Goal: Find specific page/section: Find specific page/section

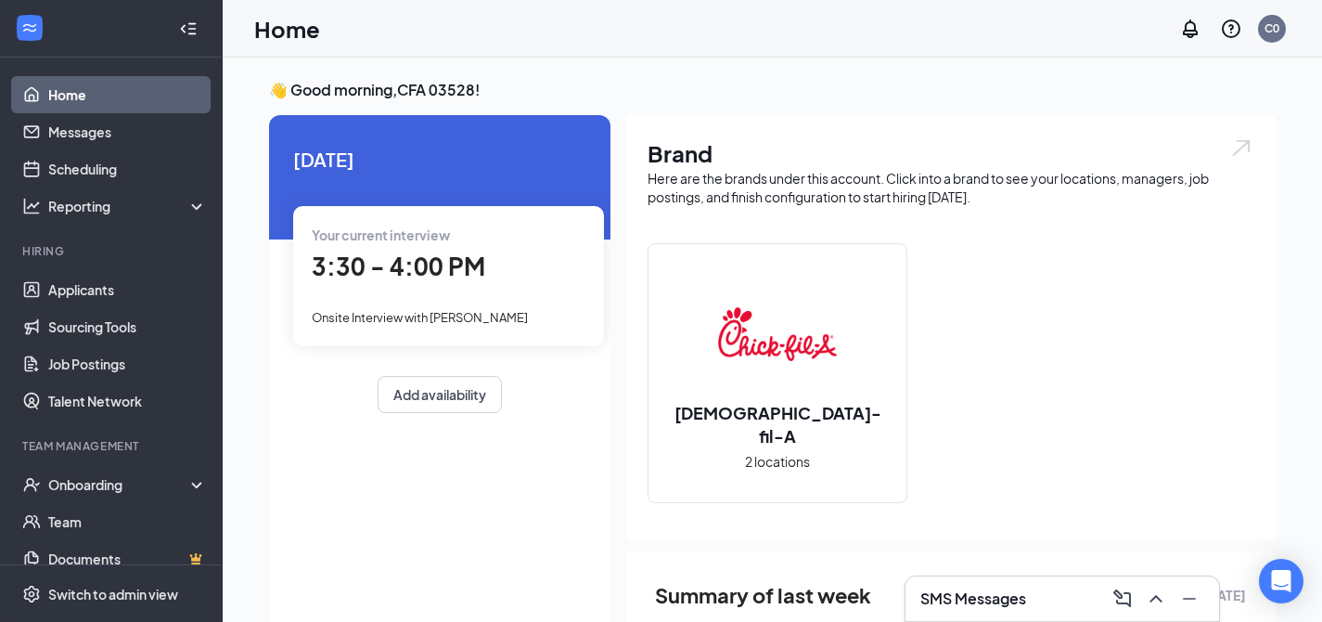
click at [1011, 598] on h3 "SMS Messages" at bounding box center [973, 598] width 106 height 20
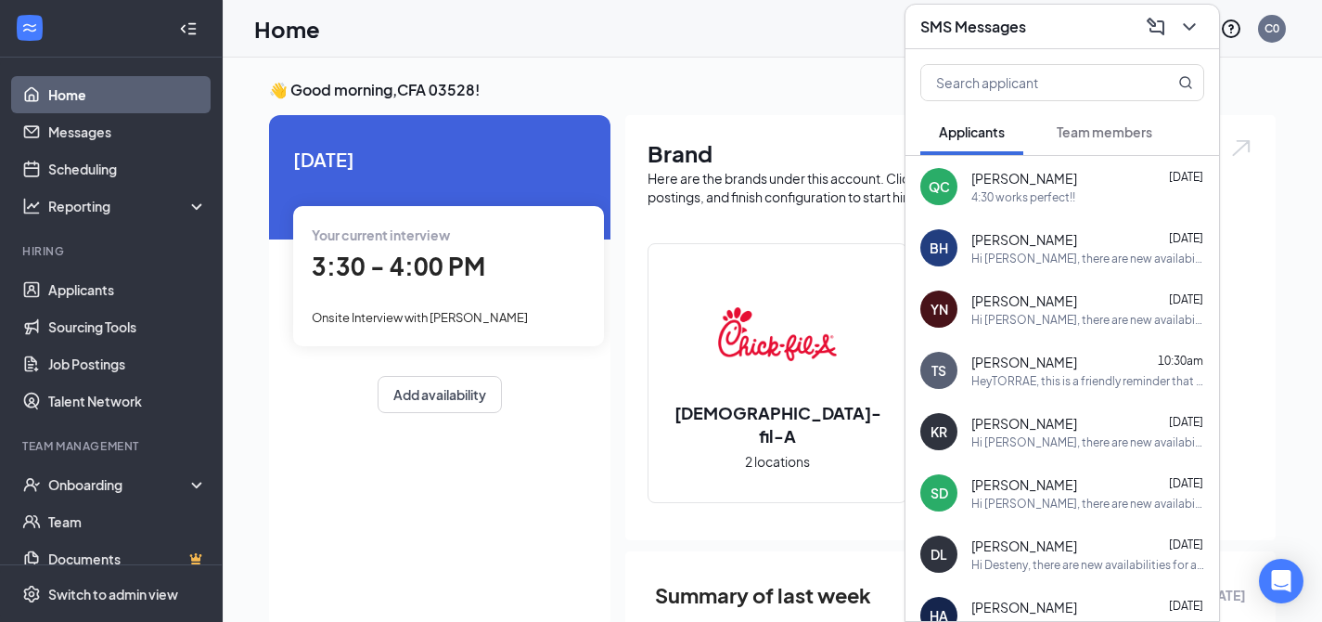
click at [1033, 195] on div "4:30 works perfect!!" at bounding box center [1023, 197] width 104 height 16
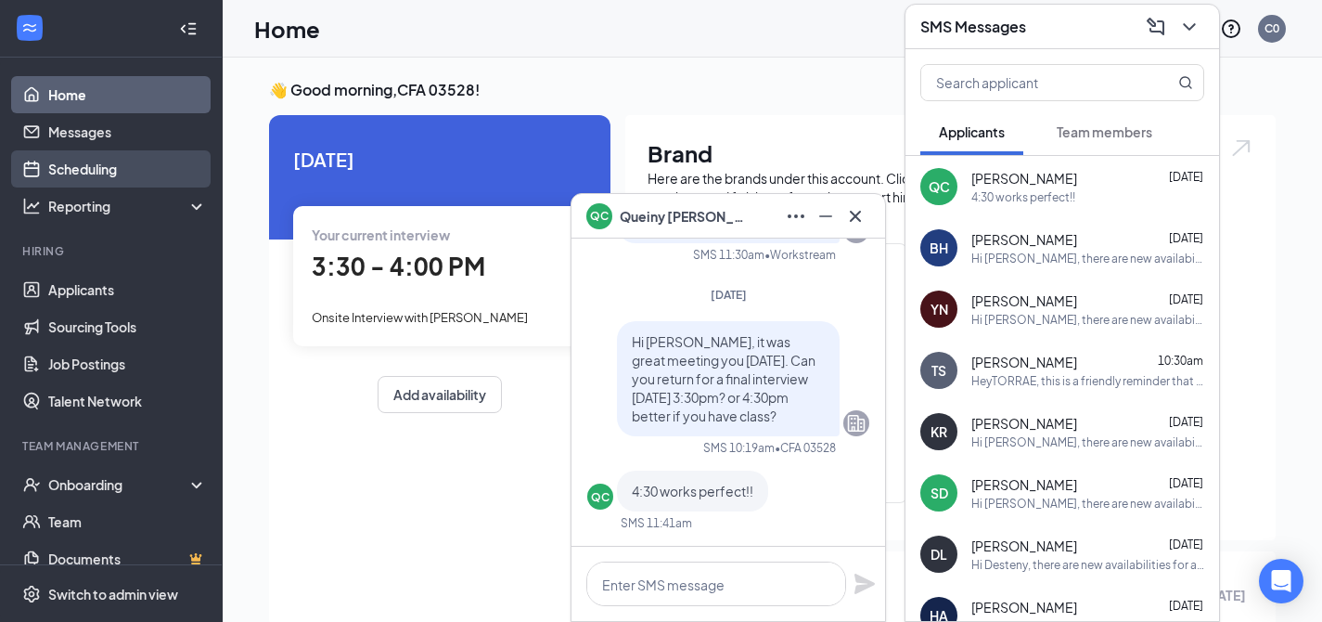
click at [120, 173] on link "Scheduling" at bounding box center [127, 168] width 159 height 37
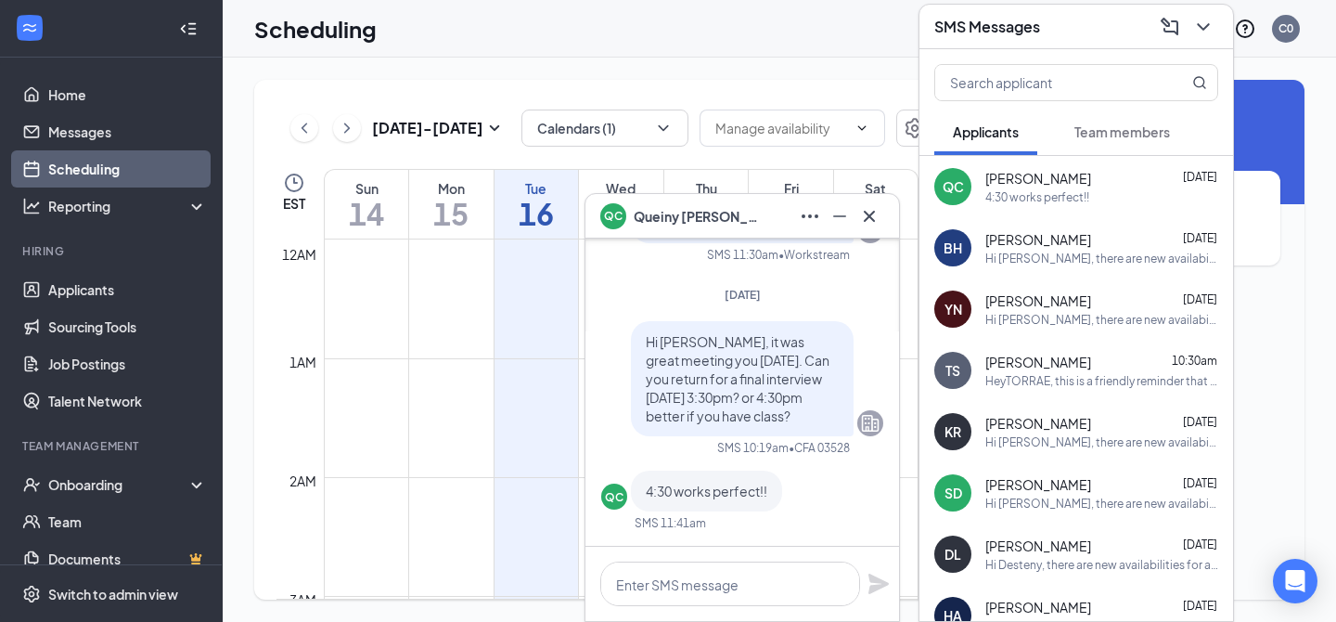
scroll to position [912, 0]
click at [1204, 24] on icon "ChevronDown" at bounding box center [1203, 27] width 22 height 22
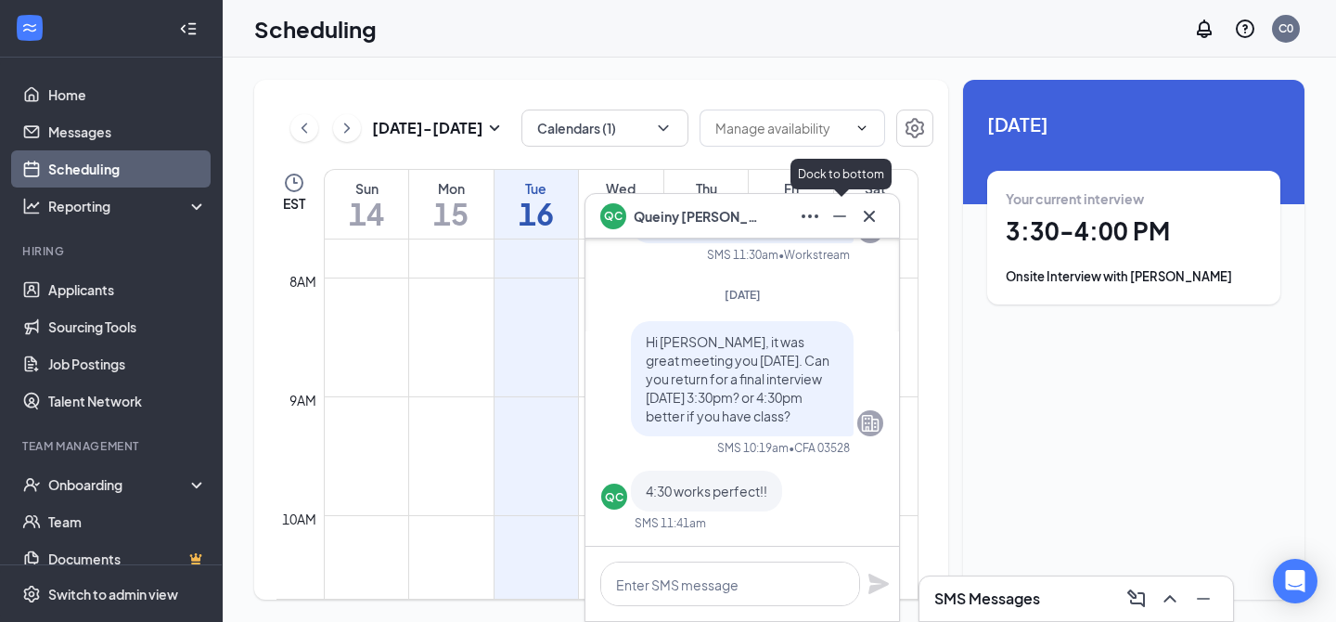
click at [845, 215] on icon "Minimize" at bounding box center [839, 216] width 13 height 2
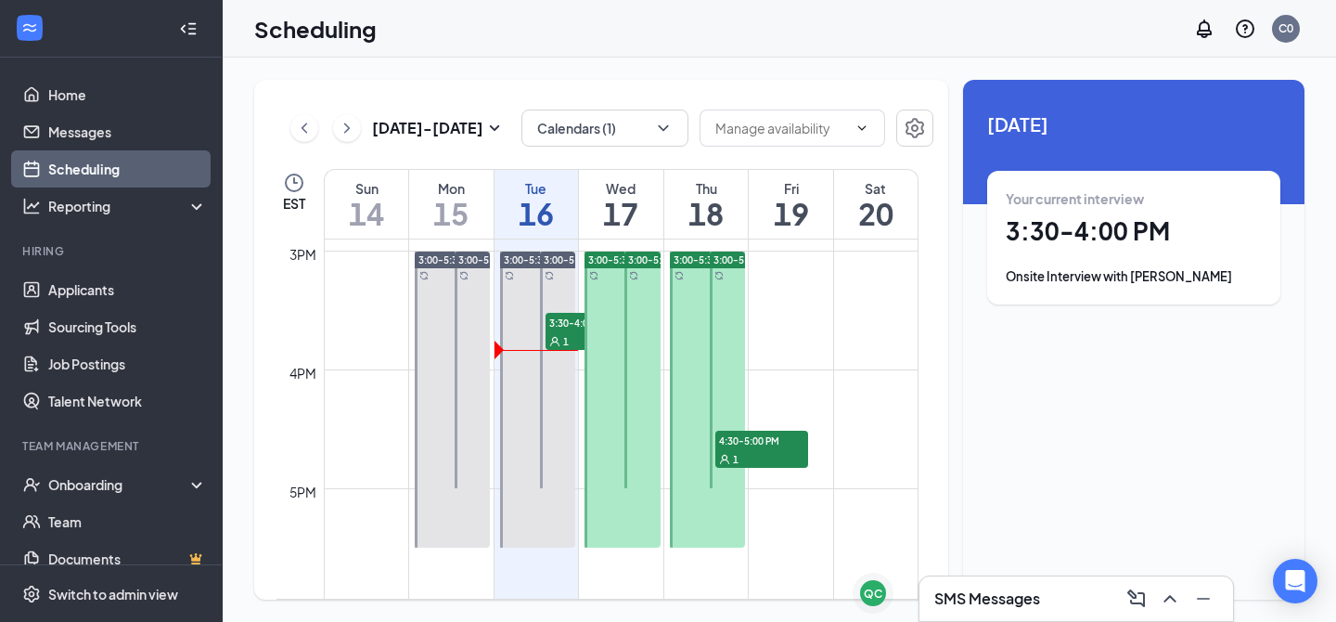
scroll to position [1771, 0]
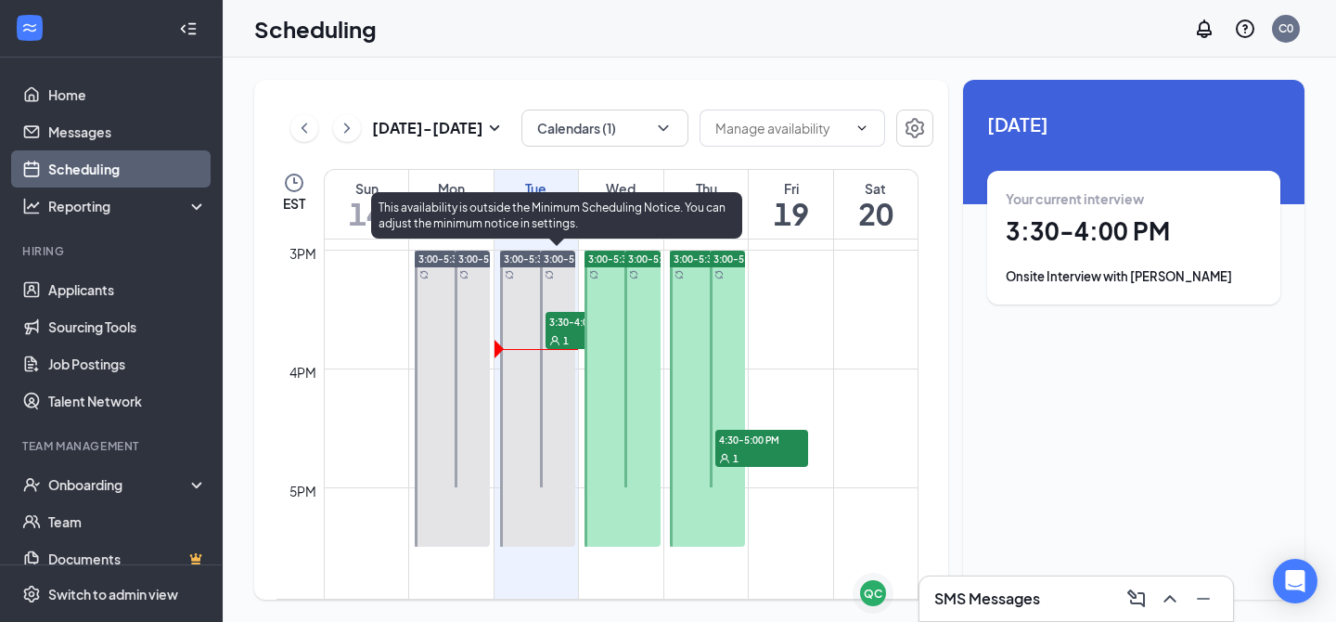
click at [568, 330] on div "1" at bounding box center [591, 339] width 93 height 19
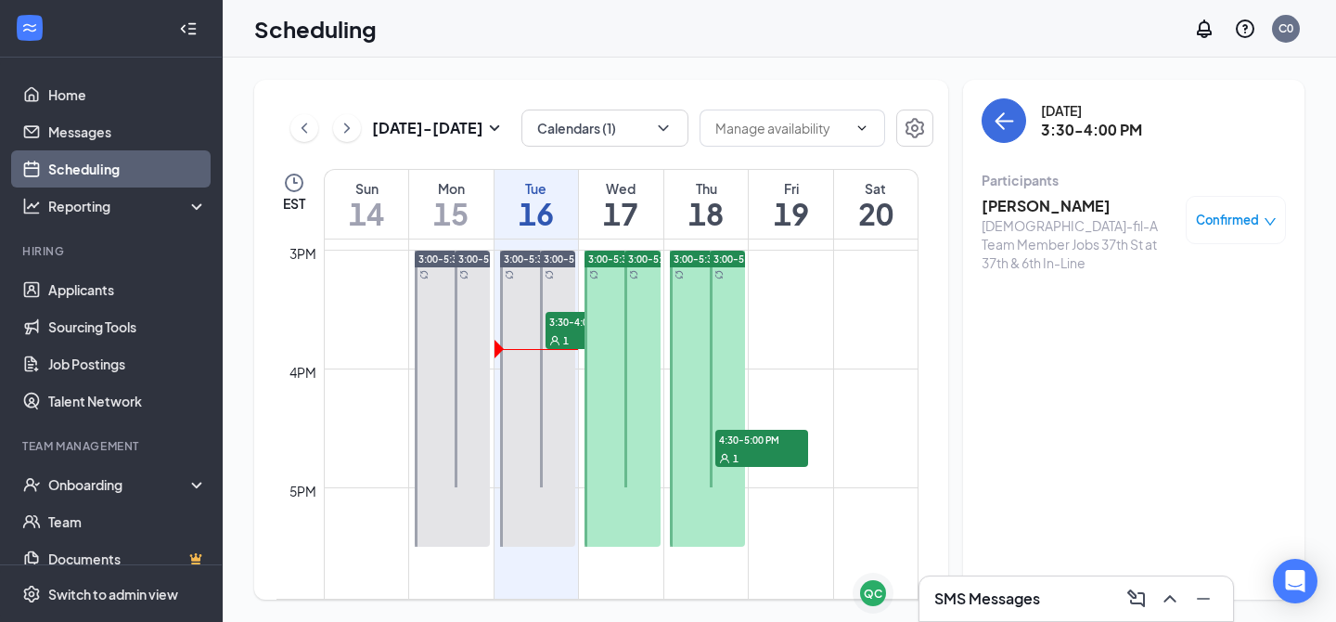
click at [1012, 207] on h3 "[PERSON_NAME]" at bounding box center [1078, 206] width 195 height 20
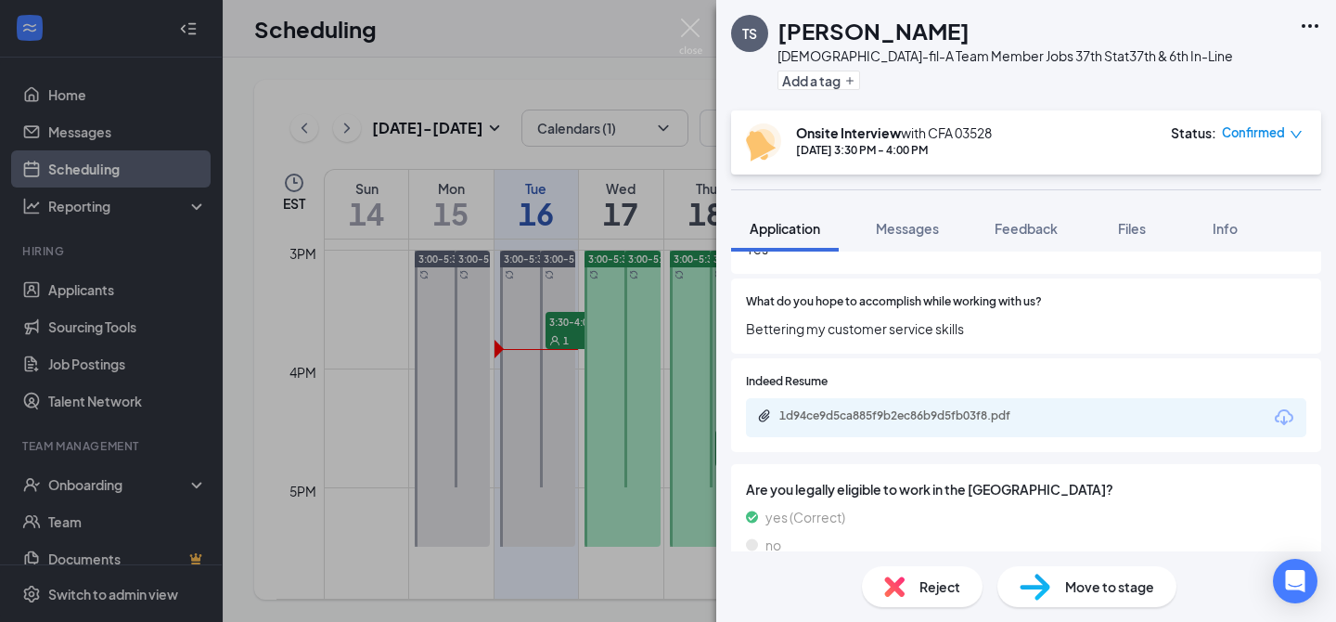
scroll to position [921, 0]
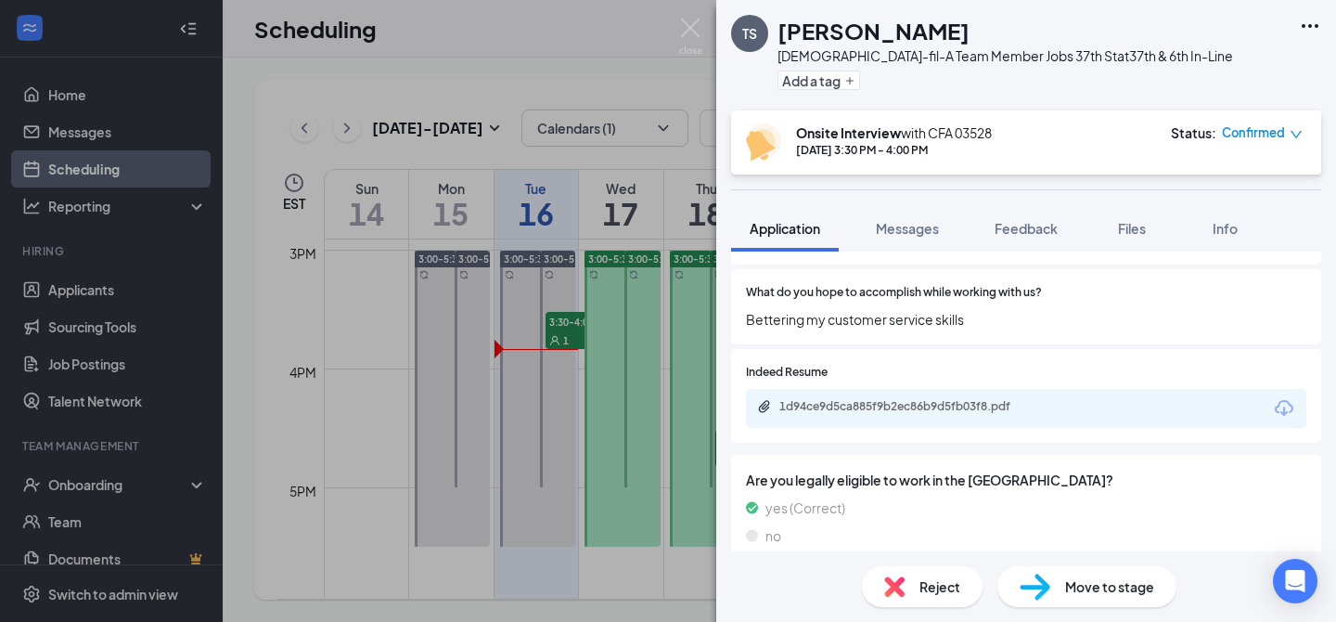
click at [980, 399] on div "1d94ce9d5ca885f9b2ec86b9d5fb03f8.pdf" at bounding box center [909, 406] width 260 height 15
